Goal: Participate in discussion: Engage in conversation with other users on a specific topic

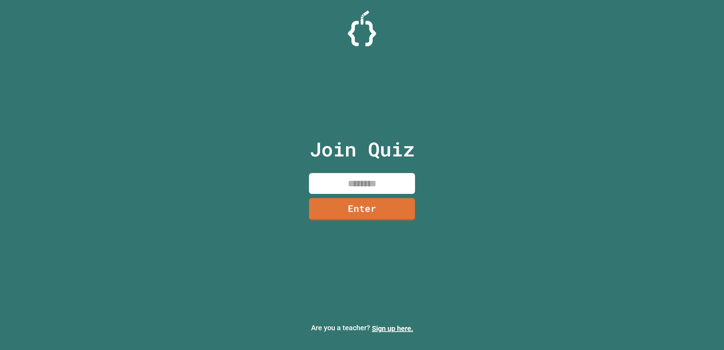
click at [356, 184] on input at bounding box center [362, 183] width 106 height 21
type input "********"
click at [358, 203] on link "Enter" at bounding box center [362, 208] width 105 height 23
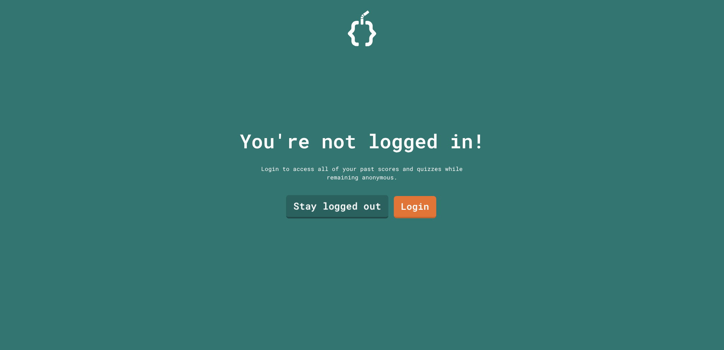
click at [363, 207] on link "Stay logged out" at bounding box center [337, 207] width 103 height 23
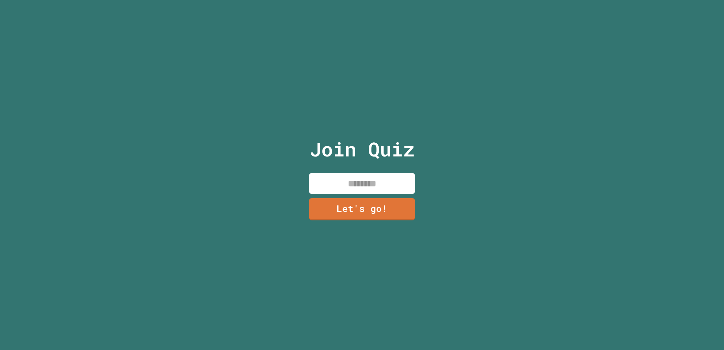
click at [349, 181] on input at bounding box center [362, 183] width 106 height 21
type input "*"
type input "*******"
click at [355, 206] on link "Let's go!" at bounding box center [362, 208] width 105 height 23
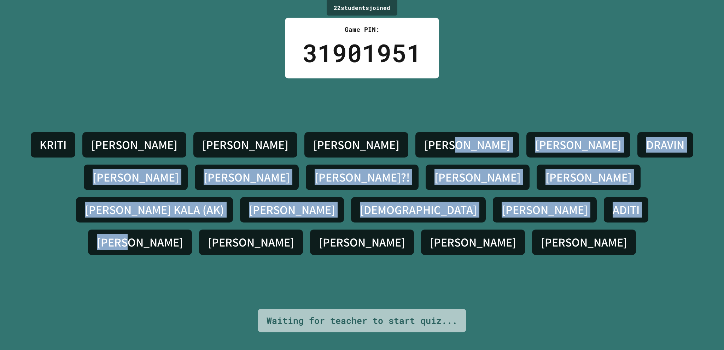
drag, startPoint x: 324, startPoint y: 160, endPoint x: 496, endPoint y: 163, distance: 171.6
click at [537, 220] on div "[PERSON_NAME] S [PERSON_NAME] [PERSON_NAME] [PERSON_NAME]?! [PERSON_NAME] [PERS…" at bounding box center [362, 194] width 689 height 130
click at [468, 139] on div "[PERSON_NAME] S [PERSON_NAME] [PERSON_NAME] [PERSON_NAME]?! [PERSON_NAME] [PERS…" at bounding box center [362, 194] width 689 height 231
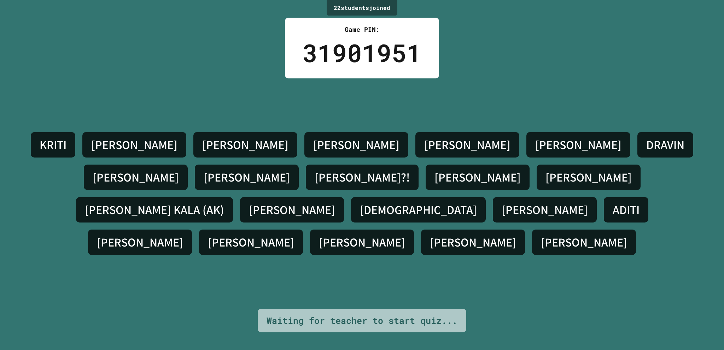
click at [277, 274] on div "[PERSON_NAME] S [PERSON_NAME] [PERSON_NAME] [PERSON_NAME]?! [PERSON_NAME] [PERS…" at bounding box center [362, 194] width 689 height 231
click at [300, 342] on div "22 student s joined Game PIN: 31901951 [PERSON_NAME] S [PERSON_NAME] [PERSON_NA…" at bounding box center [362, 175] width 724 height 350
click at [366, 309] on div "Waiting for teacher to start quiz..." at bounding box center [362, 321] width 209 height 24
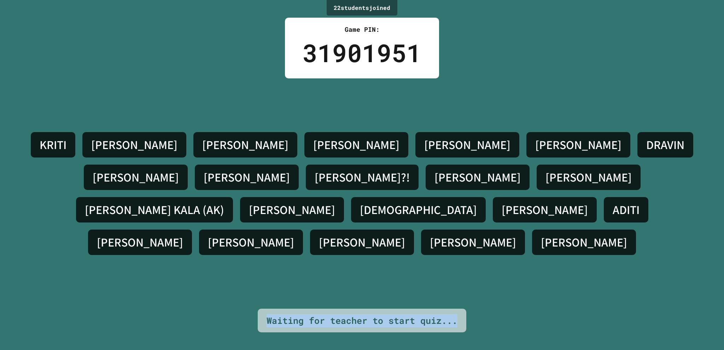
click at [366, 309] on div "Waiting for teacher to start quiz..." at bounding box center [362, 321] width 209 height 24
click at [361, 314] on div "Waiting for teacher to start quiz..." at bounding box center [362, 320] width 191 height 13
click at [493, 199] on div "[PERSON_NAME]" at bounding box center [545, 209] width 104 height 25
click at [377, 208] on div "[PERSON_NAME] S [PERSON_NAME] [PERSON_NAME] [PERSON_NAME]?! [PERSON_NAME] [PERS…" at bounding box center [362, 194] width 689 height 130
click at [351, 197] on div "[DEMOGRAPHIC_DATA]" at bounding box center [418, 209] width 135 height 25
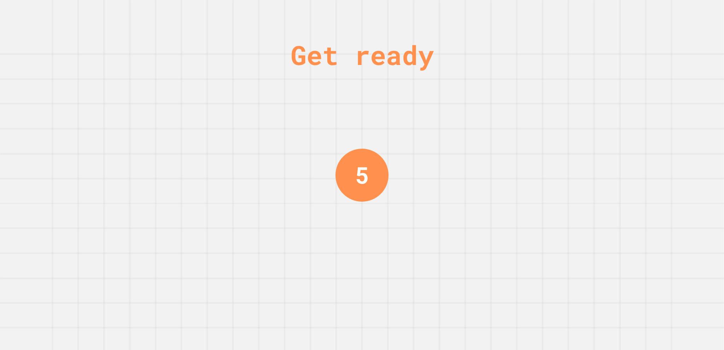
click at [356, 87] on div "Get ready 5" at bounding box center [362, 175] width 724 height 350
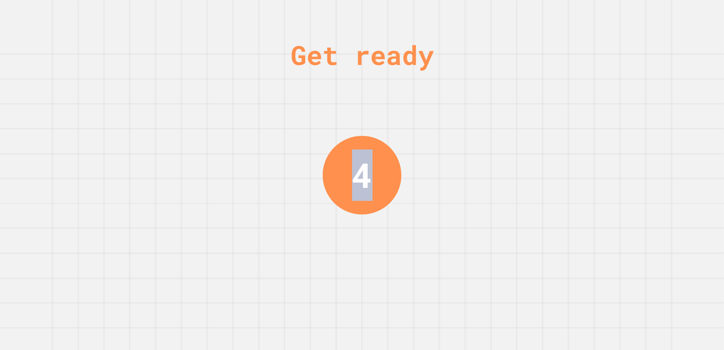
drag, startPoint x: 361, startPoint y: 127, endPoint x: 403, endPoint y: 196, distance: 80.1
click at [387, 264] on div "Get ready 4" at bounding box center [362, 175] width 724 height 350
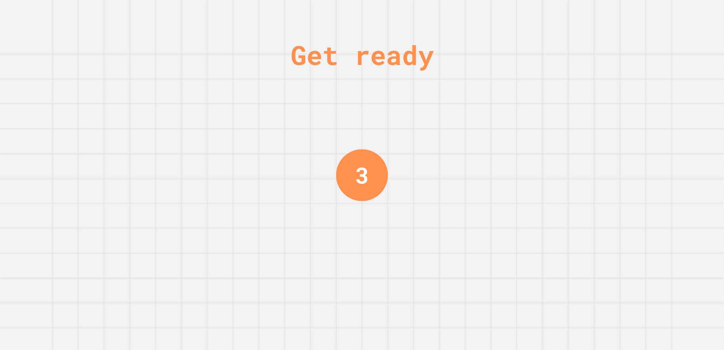
click at [440, 94] on div "Get ready 3" at bounding box center [362, 175] width 724 height 350
drag, startPoint x: 440, startPoint y: 94, endPoint x: 198, endPoint y: 161, distance: 250.8
click at [213, 159] on div "Get ready 3" at bounding box center [362, 175] width 724 height 350
drag, startPoint x: 430, startPoint y: 155, endPoint x: 545, endPoint y: 173, distance: 116.4
click at [545, 173] on div "Get ready 2" at bounding box center [362, 175] width 724 height 350
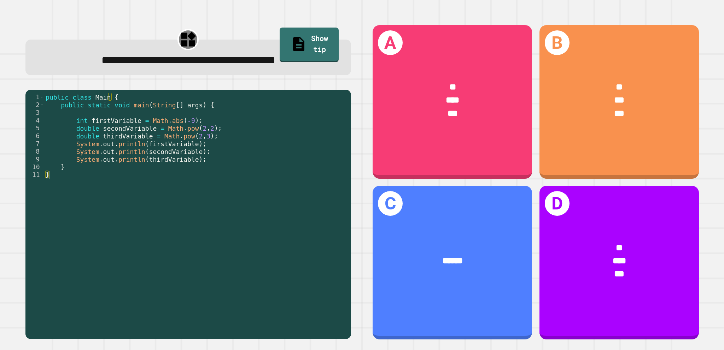
drag, startPoint x: 209, startPoint y: 159, endPoint x: 206, endPoint y: 149, distance: 10.6
click at [206, 149] on div "public class Main { public static void main ( String [ ] args ) { int firstVari…" at bounding box center [196, 213] width 304 height 241
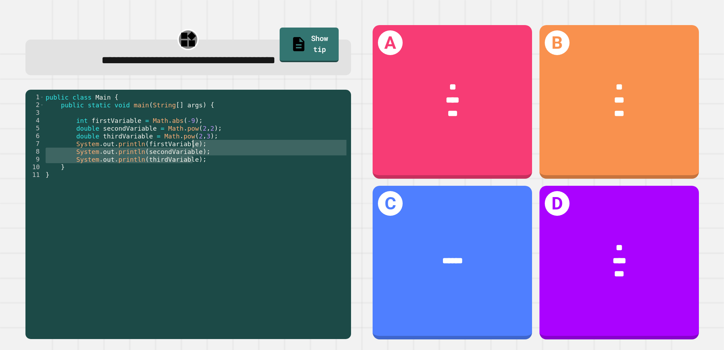
click at [103, 146] on div "public class Main { public static void main ( String [ ] args ) { int firstVari…" at bounding box center [196, 213] width 304 height 241
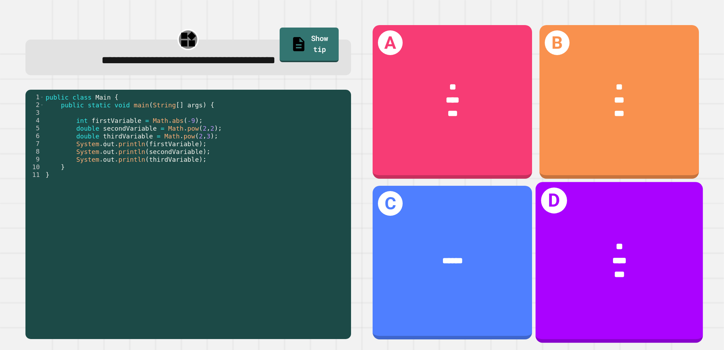
click at [642, 280] on div "* *** ***" at bounding box center [618, 261] width 167 height 78
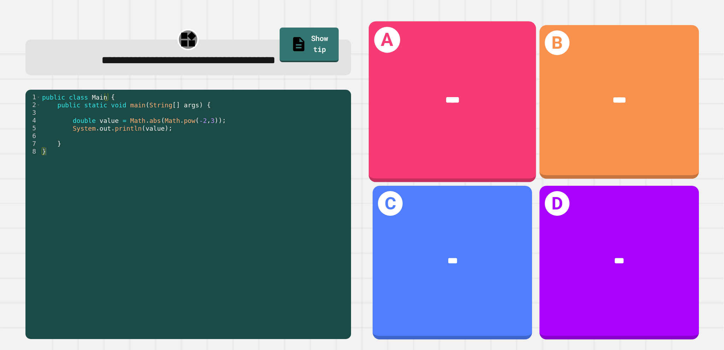
click at [409, 131] on div "A ****" at bounding box center [452, 102] width 167 height 161
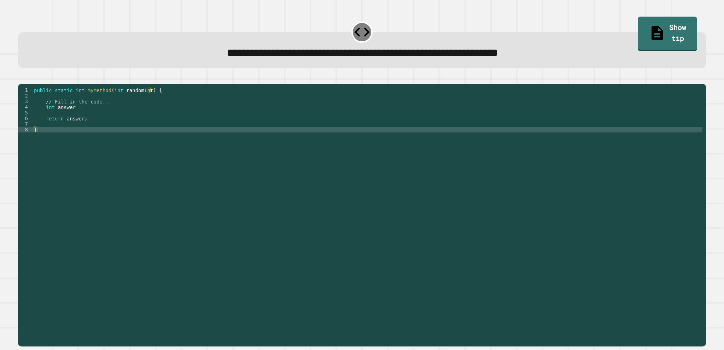
click at [94, 121] on div "public static int myMethod ( int randomInt ) { // Fill in the code... int answe…" at bounding box center [368, 206] width 670 height 238
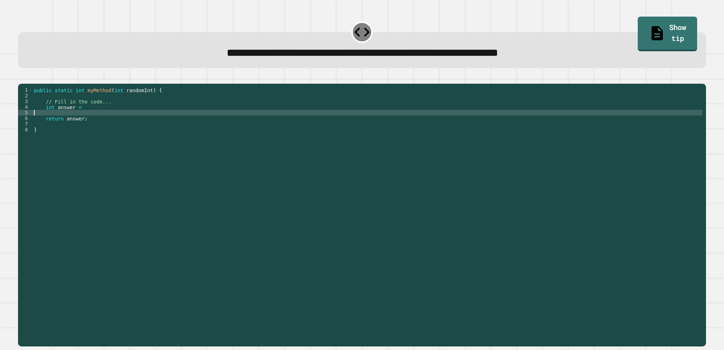
click at [96, 120] on div "public static int myMethod ( int randomInt ) { // Fill in the code... int answe…" at bounding box center [368, 206] width 670 height 238
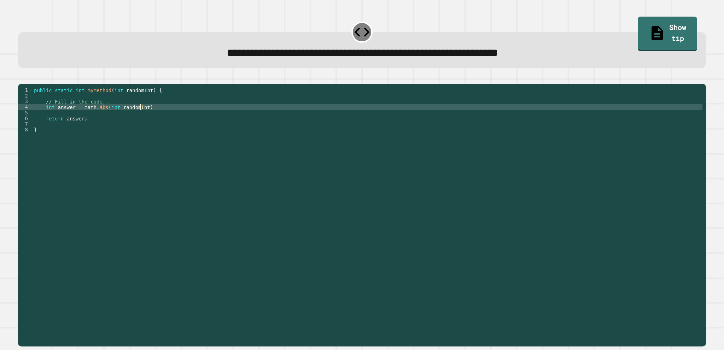
scroll to position [0, 7]
click at [160, 120] on div "public static int myMethod ( int randomInt ) { // Fill in the code... int answe…" at bounding box center [368, 206] width 670 height 238
click at [148, 174] on div "public static int myMethod ( int randomInt ) { // Fill in the code... int answe…" at bounding box center [368, 206] width 670 height 238
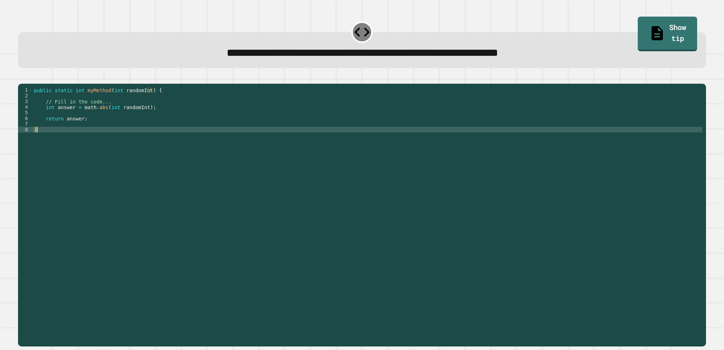
type textarea "*"
click at [22, 78] on icon "button" at bounding box center [22, 78] width 0 height 0
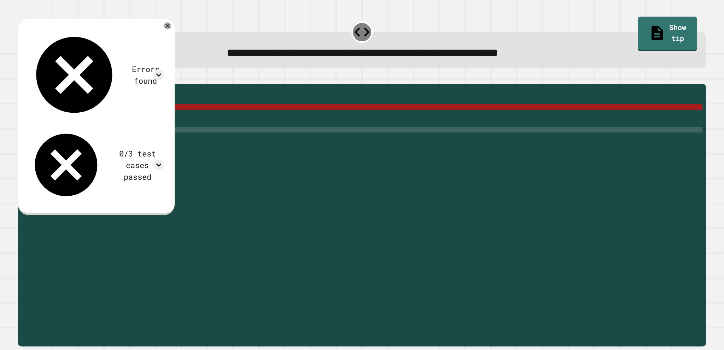
click at [95, 121] on div "public static int myMethod ( int randomInt ) { // Fill in the code... int answe…" at bounding box center [368, 206] width 670 height 238
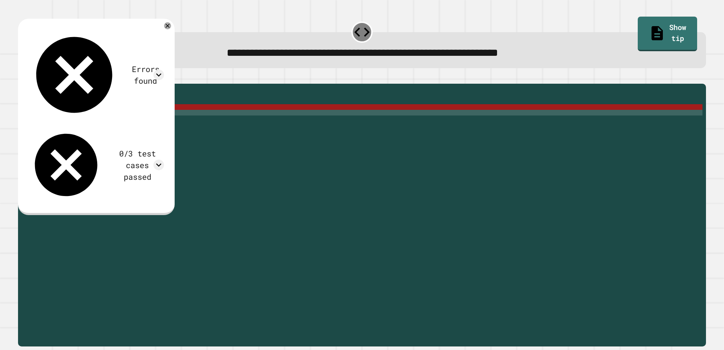
click at [95, 121] on div "public static int myMethod ( int randomInt ) { // Fill in the code... int answe…" at bounding box center [368, 206] width 670 height 238
click at [164, 70] on icon at bounding box center [158, 75] width 11 height 11
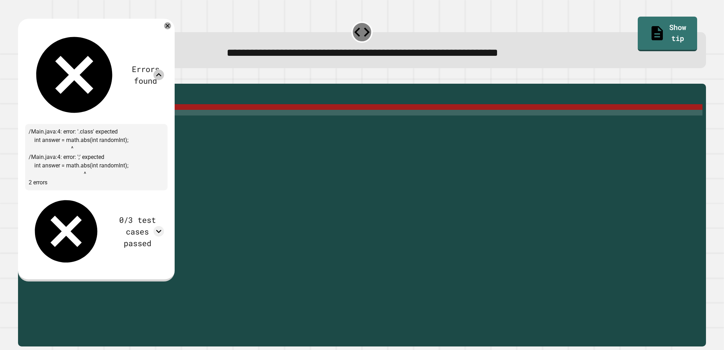
click at [70, 124] on div "/Main.java:4: error: '.class' expected int answer = math.abs(int randomInt); ^ …" at bounding box center [96, 157] width 143 height 66
drag, startPoint x: 71, startPoint y: 83, endPoint x: 103, endPoint y: 78, distance: 32.3
click at [103, 124] on div "/Main.java:4: error: '.class' expected int answer = math.abs(int randomInt); ^ …" at bounding box center [96, 157] width 143 height 66
click at [164, 43] on div "Errors found" at bounding box center [96, 74] width 135 height 91
click at [164, 70] on icon at bounding box center [158, 75] width 11 height 11
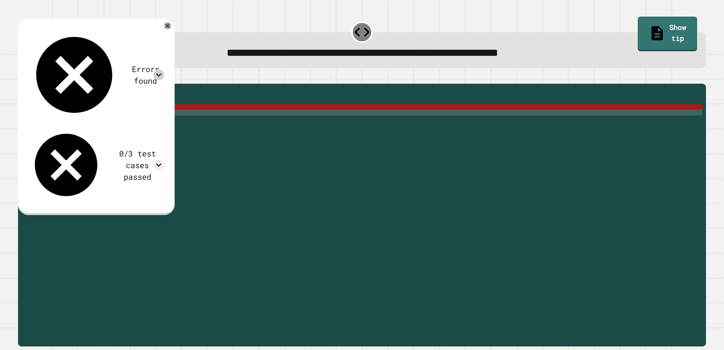
click at [116, 126] on div "public static int myMethod ( int randomInt ) { // Fill in the code... int answe…" at bounding box center [368, 206] width 670 height 238
click at [100, 116] on div "public static int myMethod ( int randomInt ) { // Fill in the code... int answe…" at bounding box center [368, 206] width 670 height 238
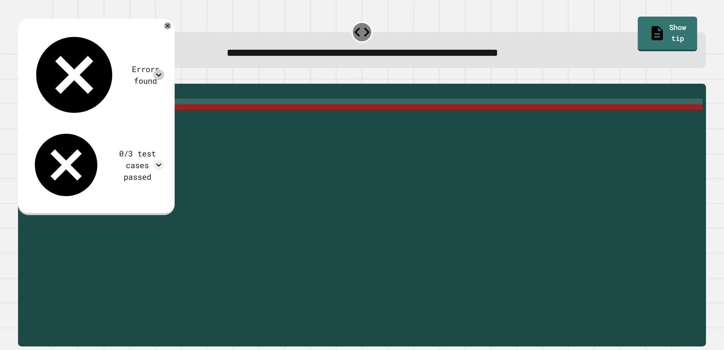
click at [89, 112] on div "public static int myMethod ( int randomInt ) { // Fill in the code... int answe…" at bounding box center [368, 206] width 670 height 238
click at [91, 121] on div "public static int myMethod ( int randomInt ) { // Fill in the code... int answe…" at bounding box center [368, 206] width 670 height 238
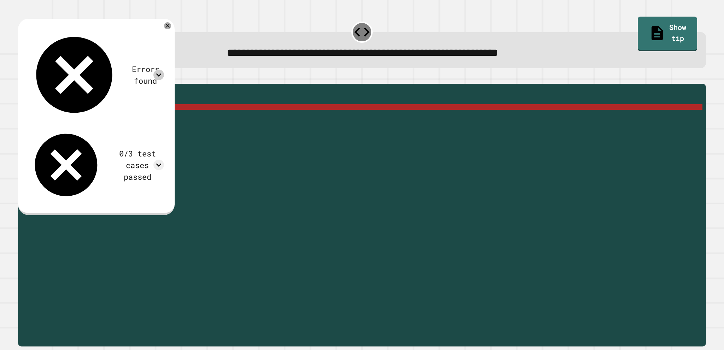
click at [97, 120] on div "public static int myMethod ( int randomInt ) { // Fill in the code... int answe…" at bounding box center [368, 206] width 670 height 238
click at [91, 119] on div "public static int myMethod ( int randomInt ) { // Fill in the code... int answe…" at bounding box center [368, 206] width 670 height 238
click at [122, 36] on div "Errors found" at bounding box center [96, 74] width 135 height 91
click at [164, 70] on icon at bounding box center [158, 75] width 11 height 11
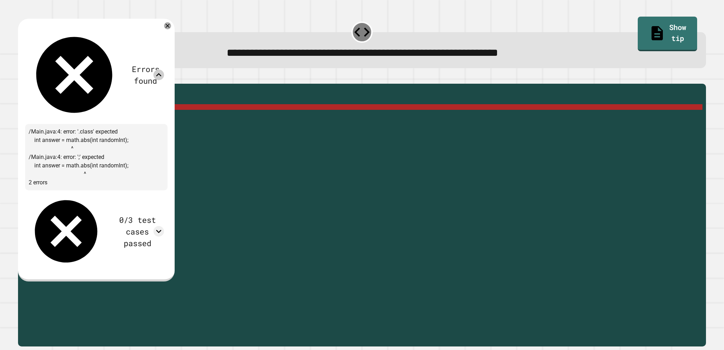
click at [164, 70] on icon at bounding box center [158, 75] width 11 height 11
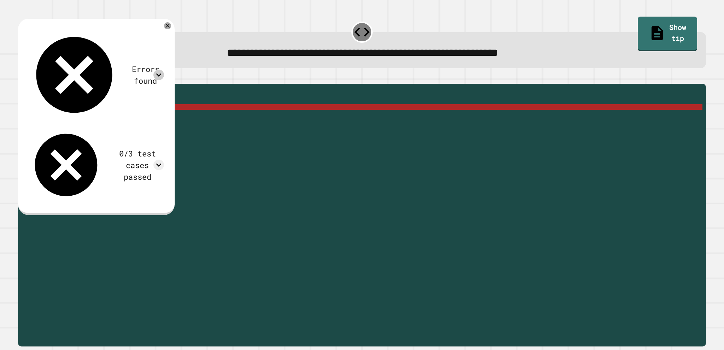
click at [87, 117] on div "public static int myMethod ( int randomInt ) { // Fill in the code... int answe…" at bounding box center [368, 206] width 670 height 238
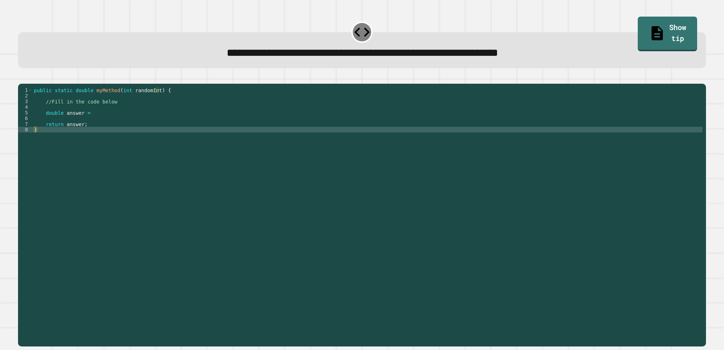
click at [105, 129] on div "public static double myMethod ( int randomInt ) { //Fill in the code below doub…" at bounding box center [368, 206] width 670 height 238
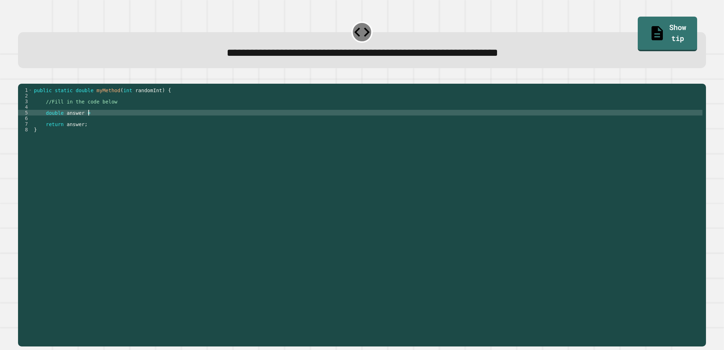
click at [106, 121] on div "public static double myMethod ( int randomInt ) { //Fill in the code below doub…" at bounding box center [368, 206] width 670 height 238
click at [22, 78] on icon "button" at bounding box center [22, 78] width 0 height 0
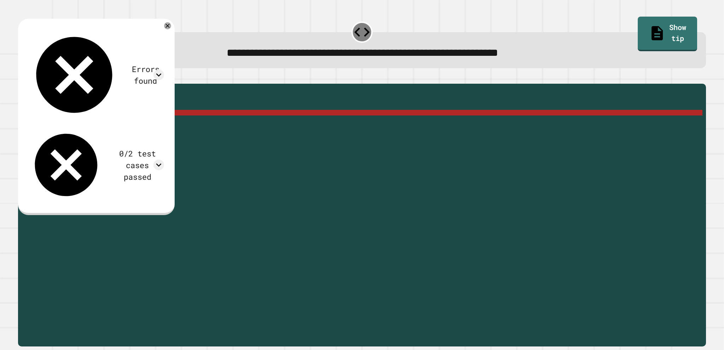
click at [105, 46] on div "Errors found /Main.java:5: error: '.class' expected double answer = Math.pow(in…" at bounding box center [96, 116] width 143 height 180
click at [164, 70] on icon at bounding box center [158, 75] width 11 height 11
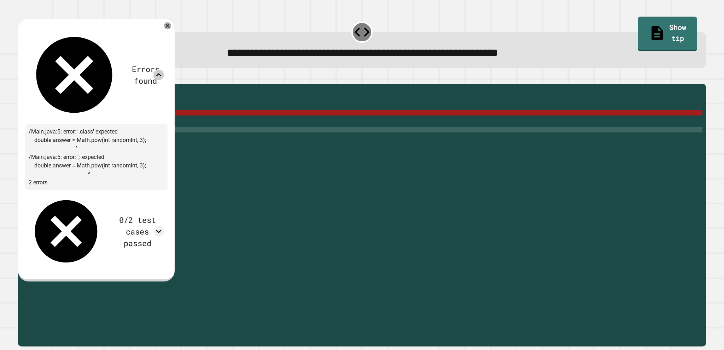
click at [243, 139] on div "public static double myMethod ( int randomInt ) { //Fill in the code below doub…" at bounding box center [368, 206] width 670 height 238
click at [172, 29] on icon at bounding box center [167, 26] width 8 height 8
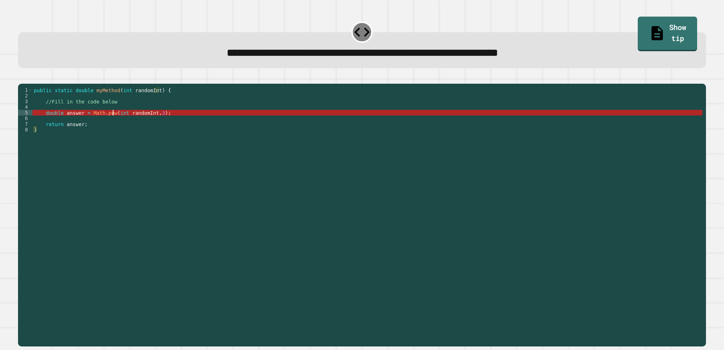
click at [114, 124] on div "public static double myMethod ( int randomInt ) { //Fill in the code below doub…" at bounding box center [368, 206] width 670 height 238
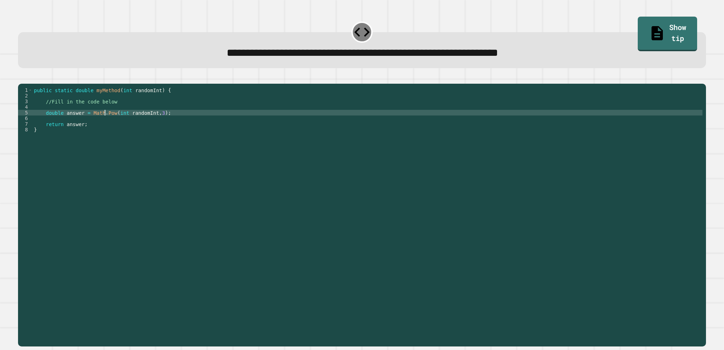
scroll to position [0, 5]
click at [22, 78] on button "button" at bounding box center [22, 78] width 0 height 0
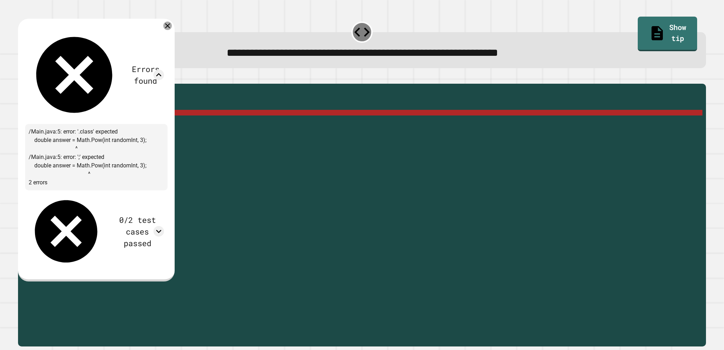
click at [172, 28] on icon at bounding box center [167, 26] width 8 height 8
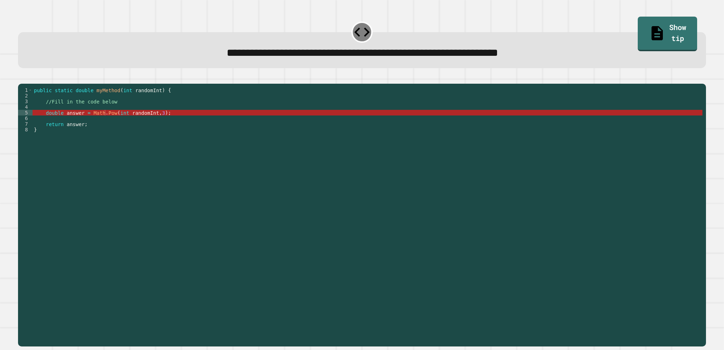
click at [105, 124] on div "public static double myMethod ( int randomInt ) { //Fill in the code below doub…" at bounding box center [368, 206] width 670 height 238
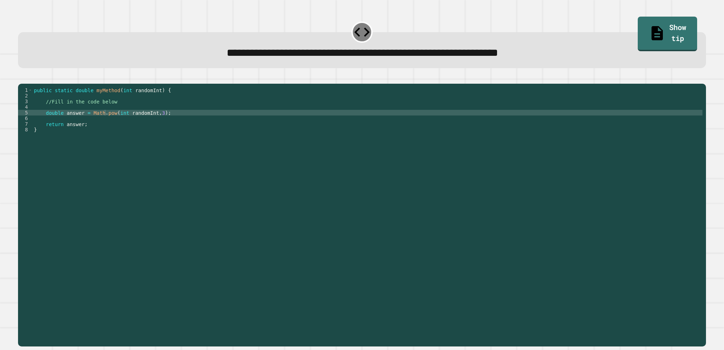
click at [22, 78] on button "button" at bounding box center [22, 78] width 0 height 0
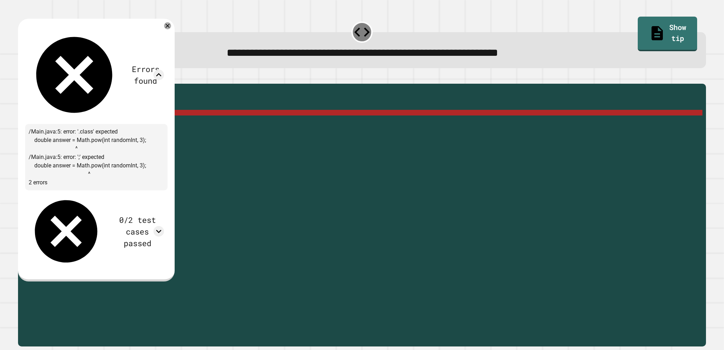
click at [231, 133] on div "public static double myMethod ( int randomInt ) { //Fill in the code below doub…" at bounding box center [368, 206] width 670 height 238
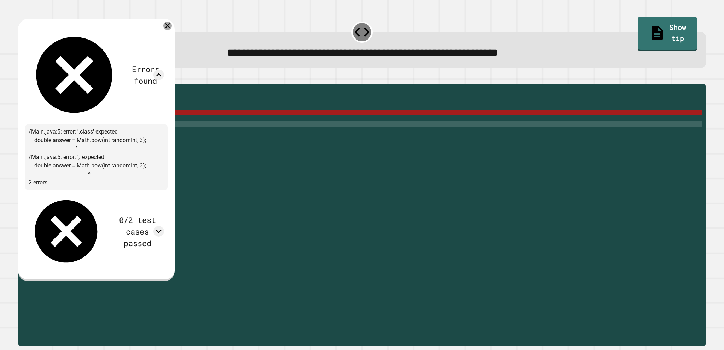
click at [170, 27] on icon at bounding box center [167, 25] width 5 height 5
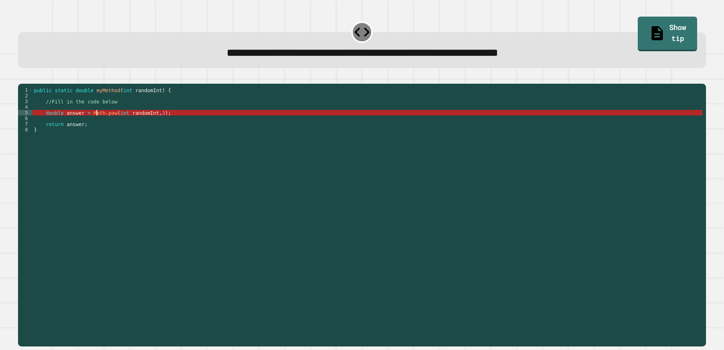
click at [97, 122] on div "public static double myMethod ( int randomInt ) { //Fill in the code below doub…" at bounding box center [368, 206] width 670 height 238
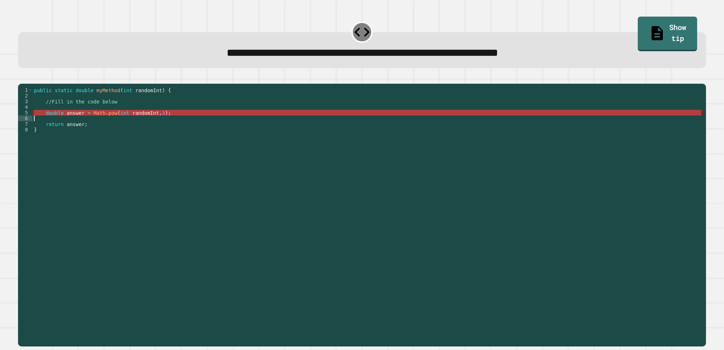
click at [97, 122] on div "public static double myMethod ( int randomInt ) { //Fill in the code below doub…" at bounding box center [368, 206] width 670 height 238
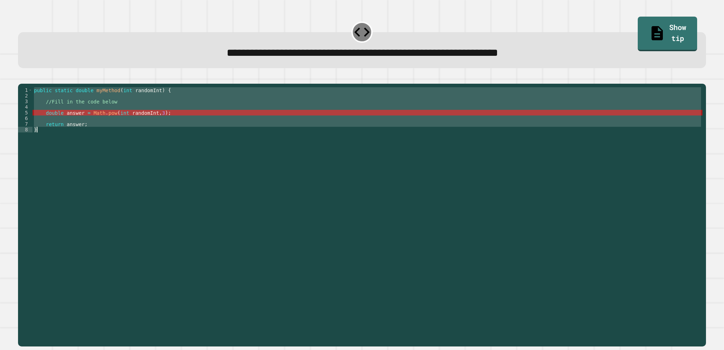
click at [97, 122] on div "public static double myMethod ( int randomInt ) { //Fill in the code below doub…" at bounding box center [368, 206] width 670 height 238
click at [93, 128] on div "public static double myMethod ( int randomInt ) { //Fill in the code below doub…" at bounding box center [368, 200] width 670 height 226
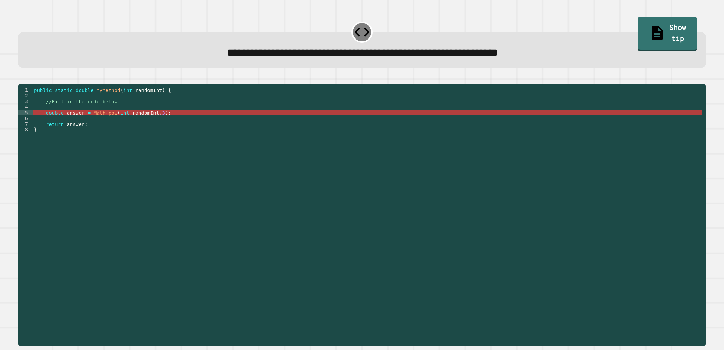
click at [93, 122] on div "public static double myMethod ( int randomInt ) { //Fill in the code below doub…" at bounding box center [368, 206] width 670 height 238
click at [91, 125] on div "public static double myMethod ( int randomInt ) { //Fill in the code below doub…" at bounding box center [368, 206] width 670 height 238
click at [119, 123] on div "public static double myMethod ( int randomInt ) { //Fill in the code below doub…" at bounding box center [368, 206] width 670 height 238
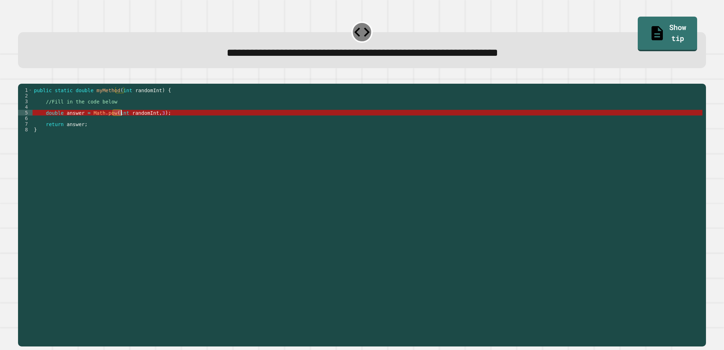
type textarea "**********"
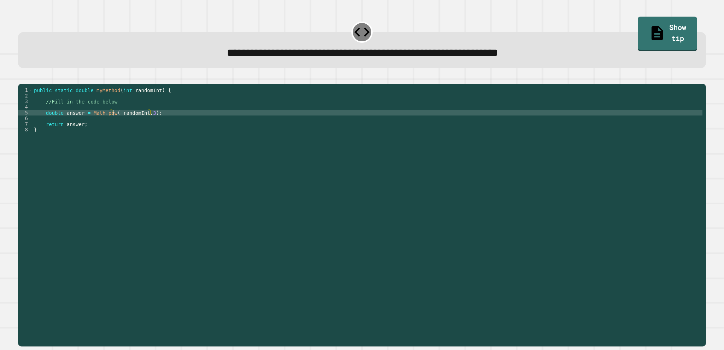
click at [22, 78] on icon "button" at bounding box center [22, 78] width 0 height 0
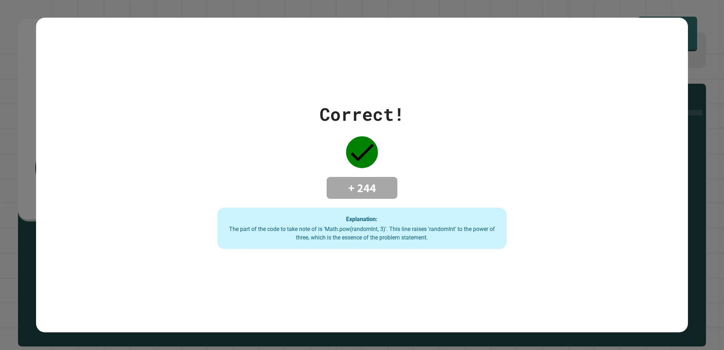
click at [697, 76] on div "Correct! + 244 Explanation: The part of the code to take note of is 'Math.pow(r…" at bounding box center [362, 175] width 724 height 350
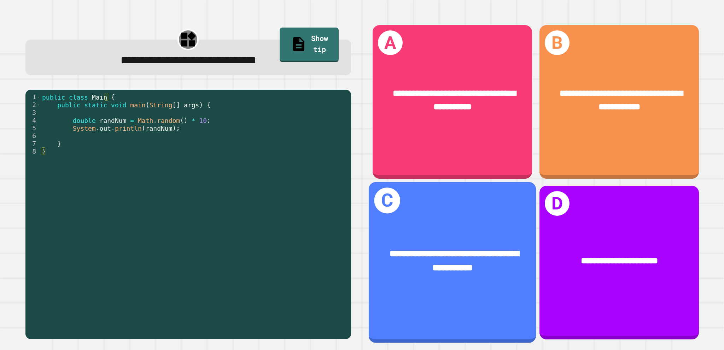
click at [457, 266] on span "**********" at bounding box center [454, 260] width 129 height 23
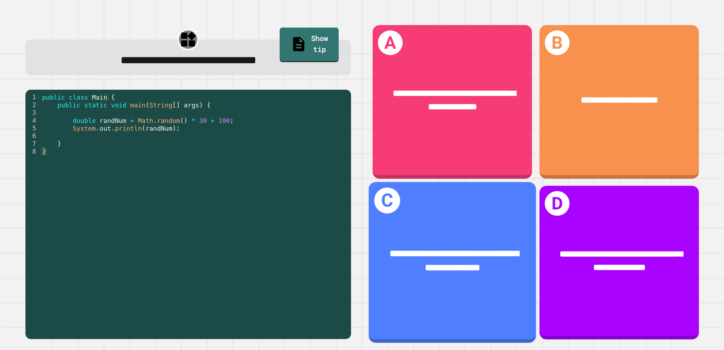
click at [474, 238] on div "**********" at bounding box center [452, 261] width 167 height 64
